Goal: Information Seeking & Learning: Find specific fact

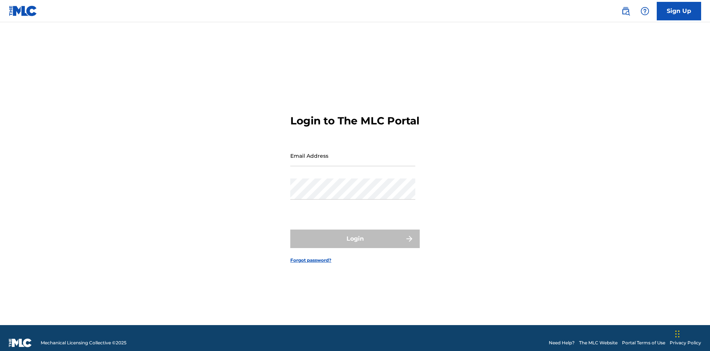
scroll to position [10, 0]
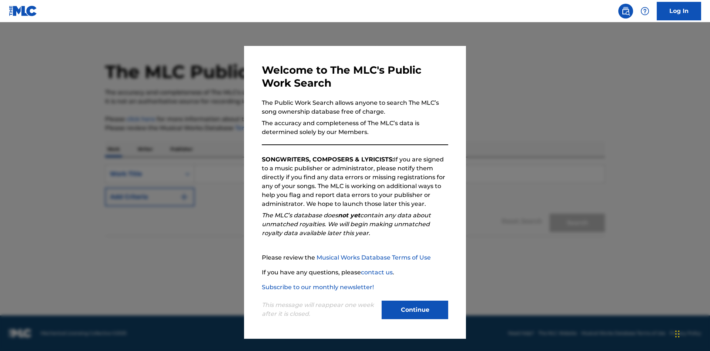
click at [415, 310] on button "Continue" at bounding box center [415, 309] width 67 height 19
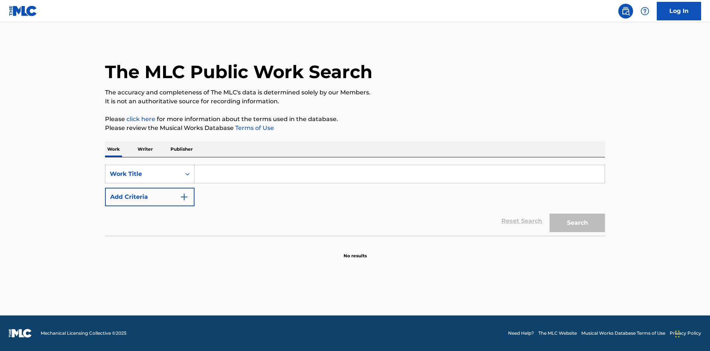
click at [181, 149] on p "Publisher" at bounding box center [181, 149] width 27 height 16
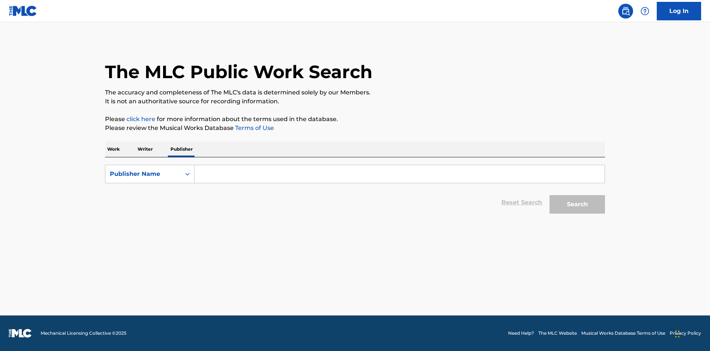
click at [400, 174] on input "Search Form" at bounding box center [400, 174] width 410 height 18
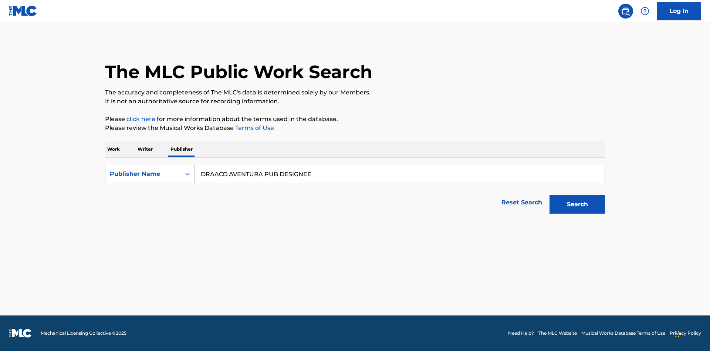
type input "DRAACO AVENTURA PUB DESIGNEE"
click at [578, 204] on button "Search" at bounding box center [578, 204] width 56 height 19
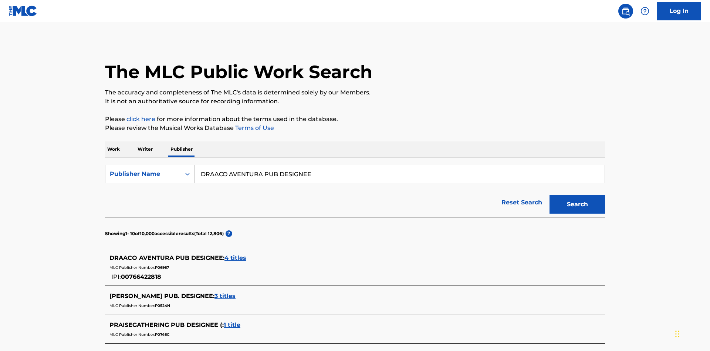
scroll to position [210, 0]
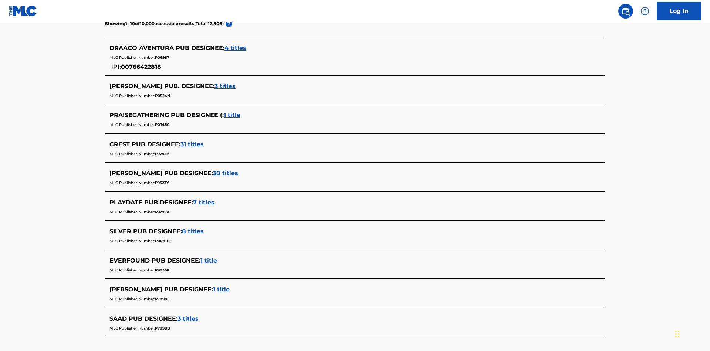
click at [236, 48] on span "4 titles" at bounding box center [236, 47] width 22 height 7
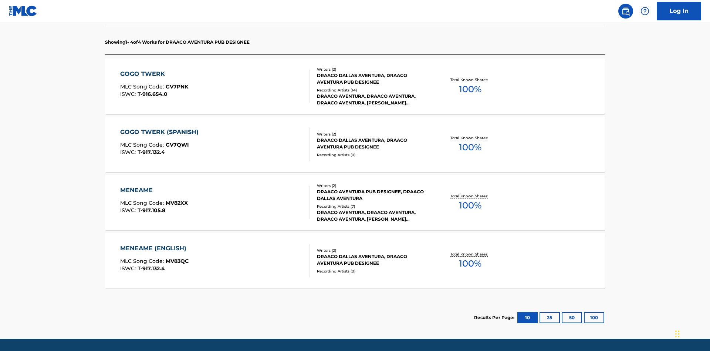
scroll to position [233, 0]
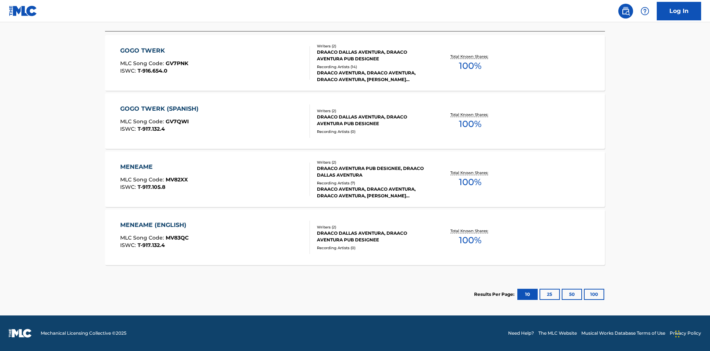
click at [584, 294] on button "100" at bounding box center [594, 294] width 20 height 11
click at [154, 167] on div "MENEAME" at bounding box center [154, 166] width 68 height 9
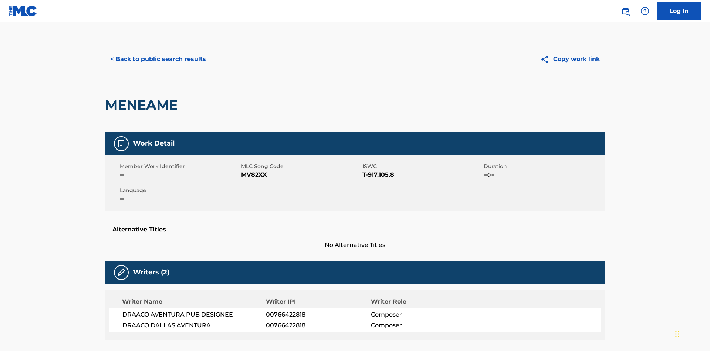
scroll to position [126, 0]
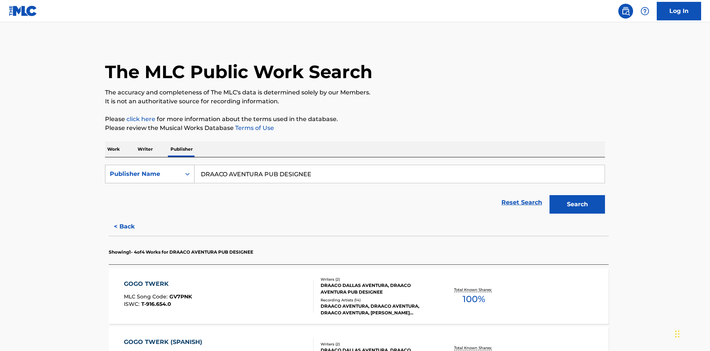
click at [143, 169] on div "Publisher Name" at bounding box center [143, 173] width 67 height 9
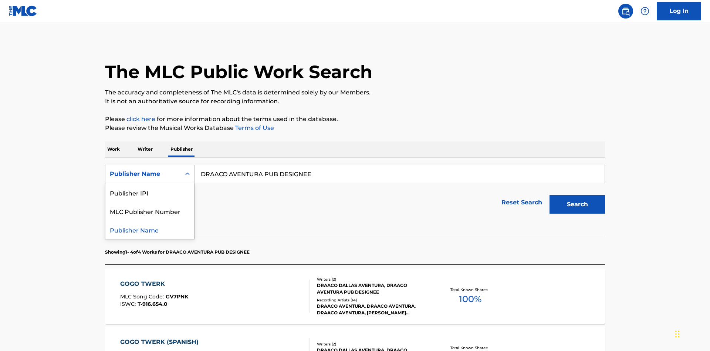
scroll to position [122, 0]
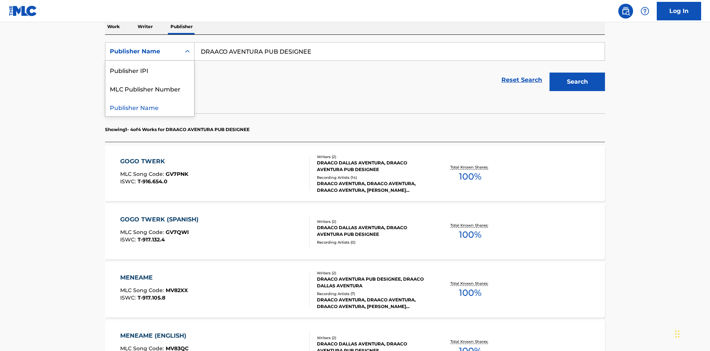
click at [150, 70] on div "Publisher IPI" at bounding box center [149, 70] width 89 height 19
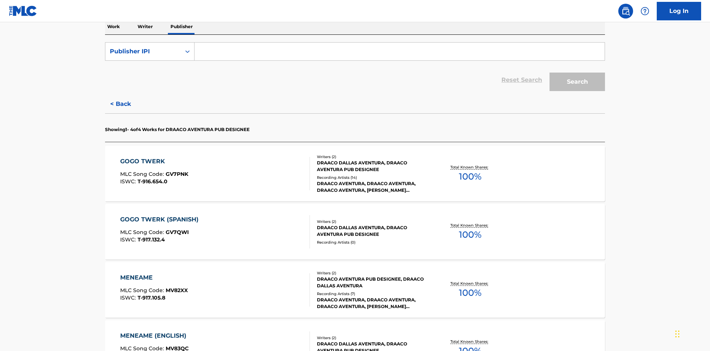
scroll to position [121, 0]
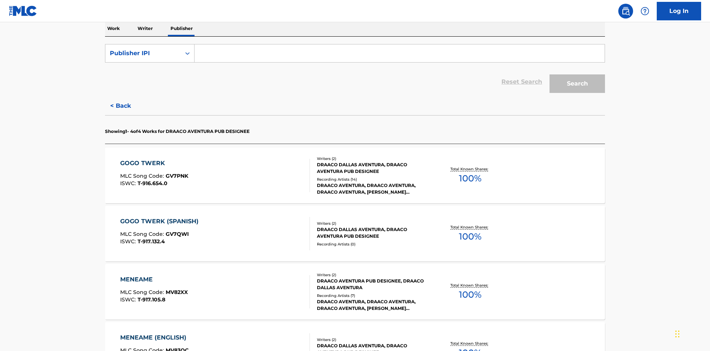
click at [400, 53] on input "Search Form" at bounding box center [400, 53] width 410 height 18
type input "00766422818"
click at [578, 74] on button "Search" at bounding box center [578, 83] width 56 height 19
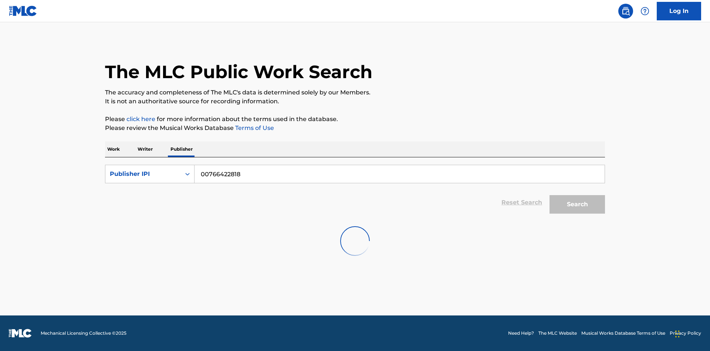
scroll to position [0, 0]
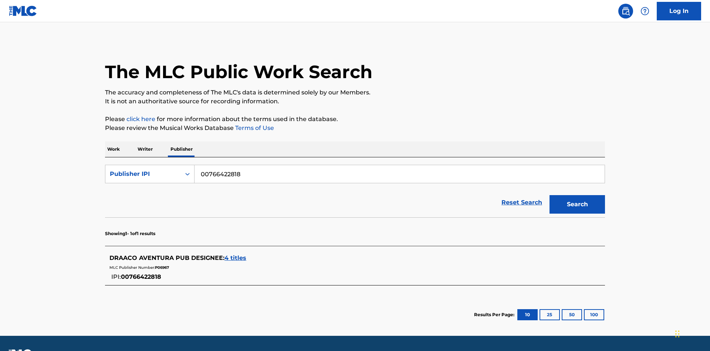
click at [236, 254] on span "4 titles" at bounding box center [236, 257] width 22 height 7
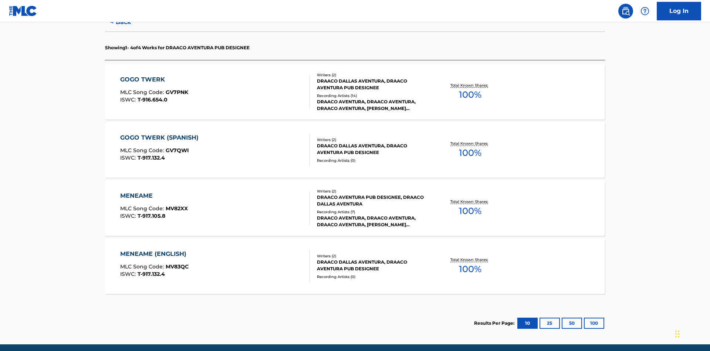
scroll to position [233, 0]
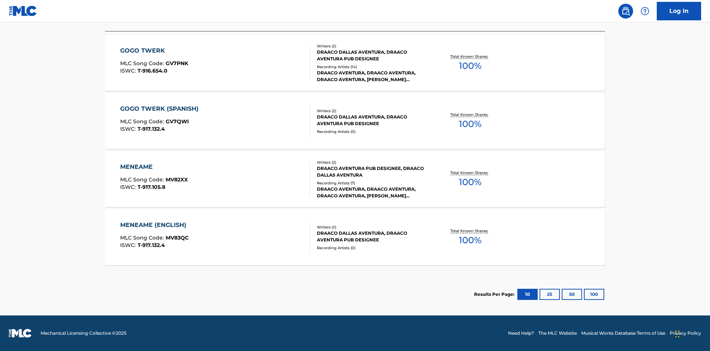
click at [154, 167] on div "MENEAME" at bounding box center [154, 166] width 68 height 9
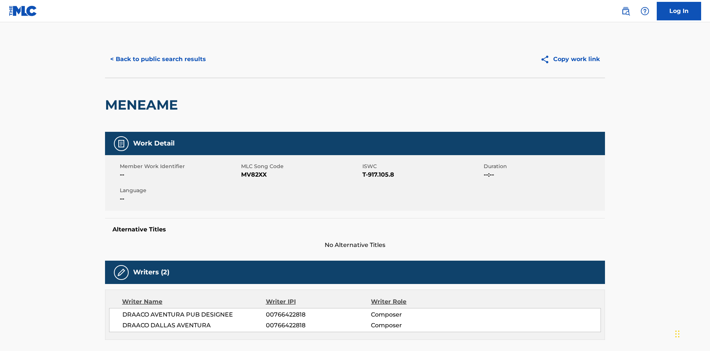
scroll to position [126, 0]
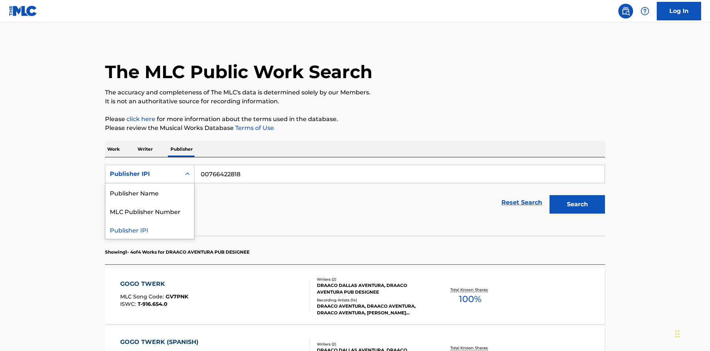
scroll to position [122, 0]
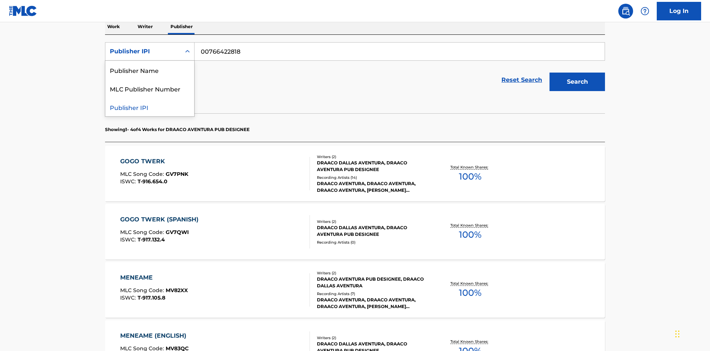
click at [150, 88] on div "MLC Publisher Number" at bounding box center [149, 88] width 89 height 19
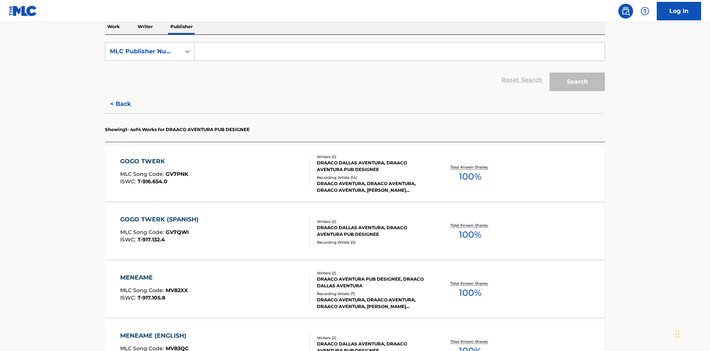
scroll to position [121, 0]
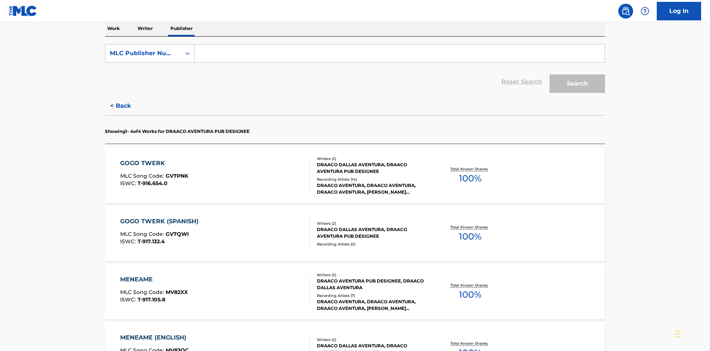
click at [400, 53] on input "Search Form" at bounding box center [400, 53] width 410 height 18
type input "P06967"
click at [578, 74] on button "Search" at bounding box center [578, 83] width 56 height 19
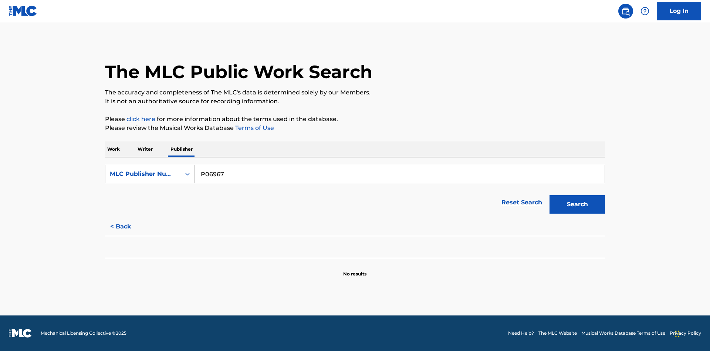
scroll to position [0, 0]
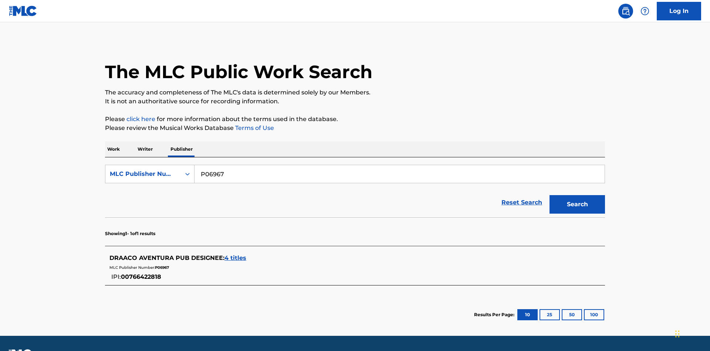
click at [236, 254] on span "4 titles" at bounding box center [236, 257] width 22 height 7
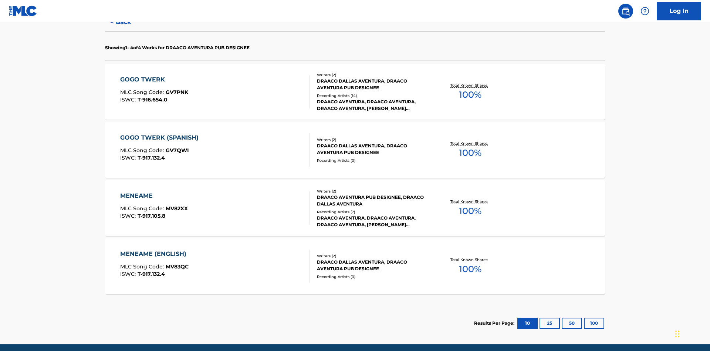
scroll to position [233, 0]
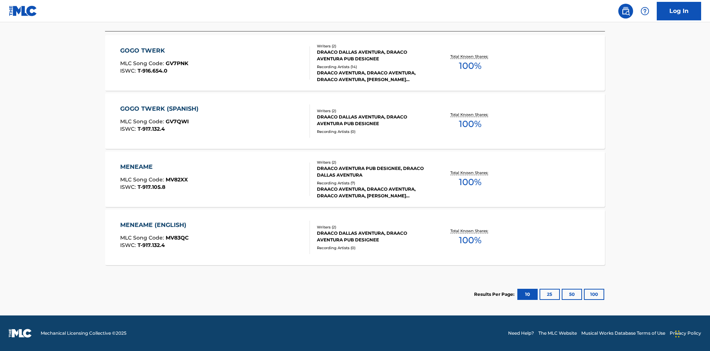
click at [154, 167] on div "MENEAME" at bounding box center [154, 166] width 68 height 9
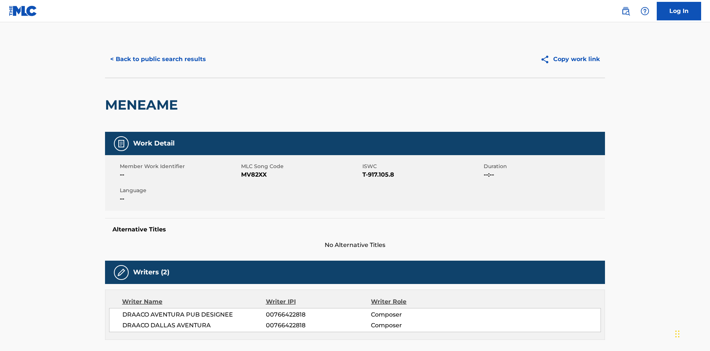
scroll to position [126, 0]
